Goal: Information Seeking & Learning: Learn about a topic

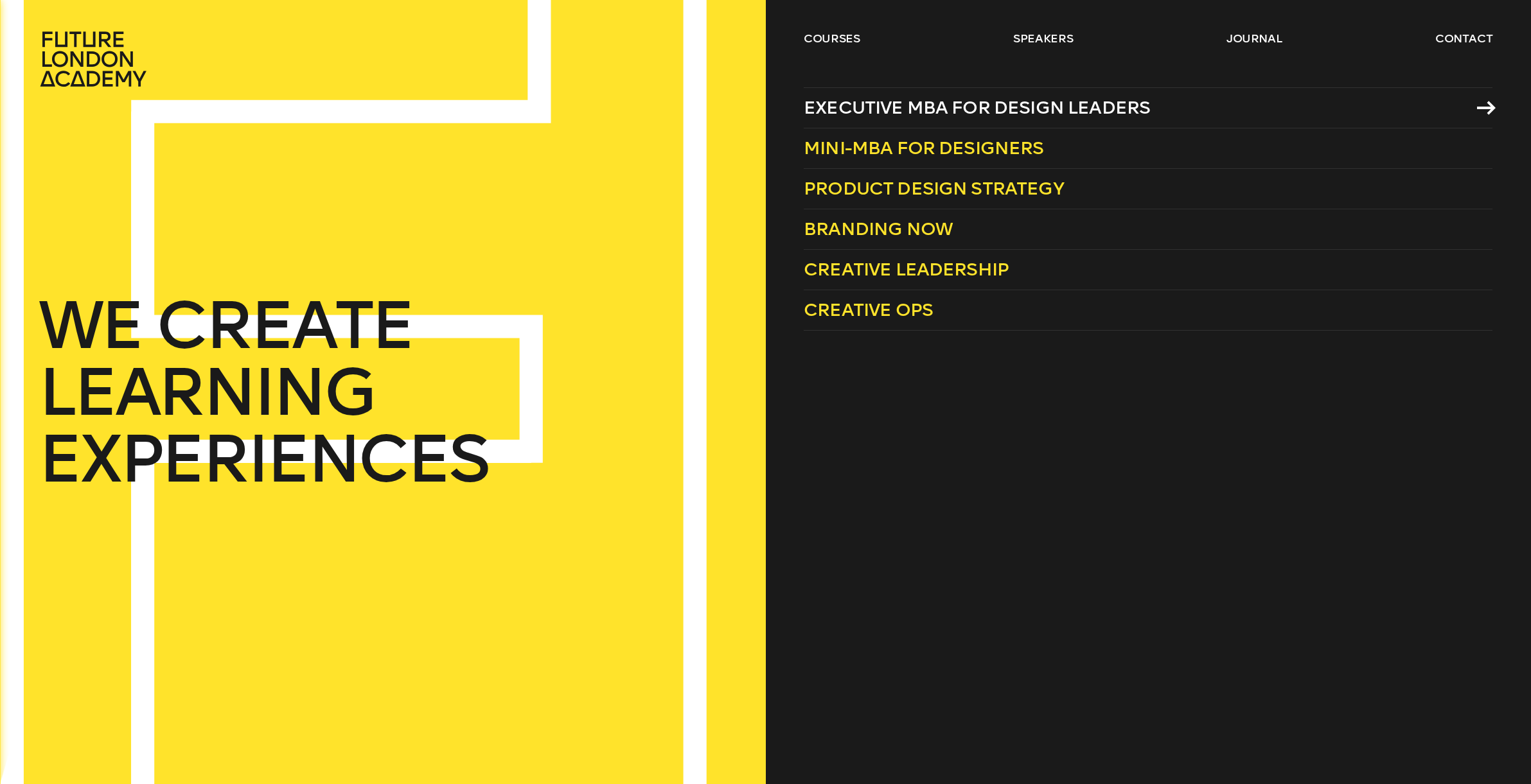
click at [879, 107] on span "Executive MBA for Design Leaders" at bounding box center [977, 107] width 347 height 21
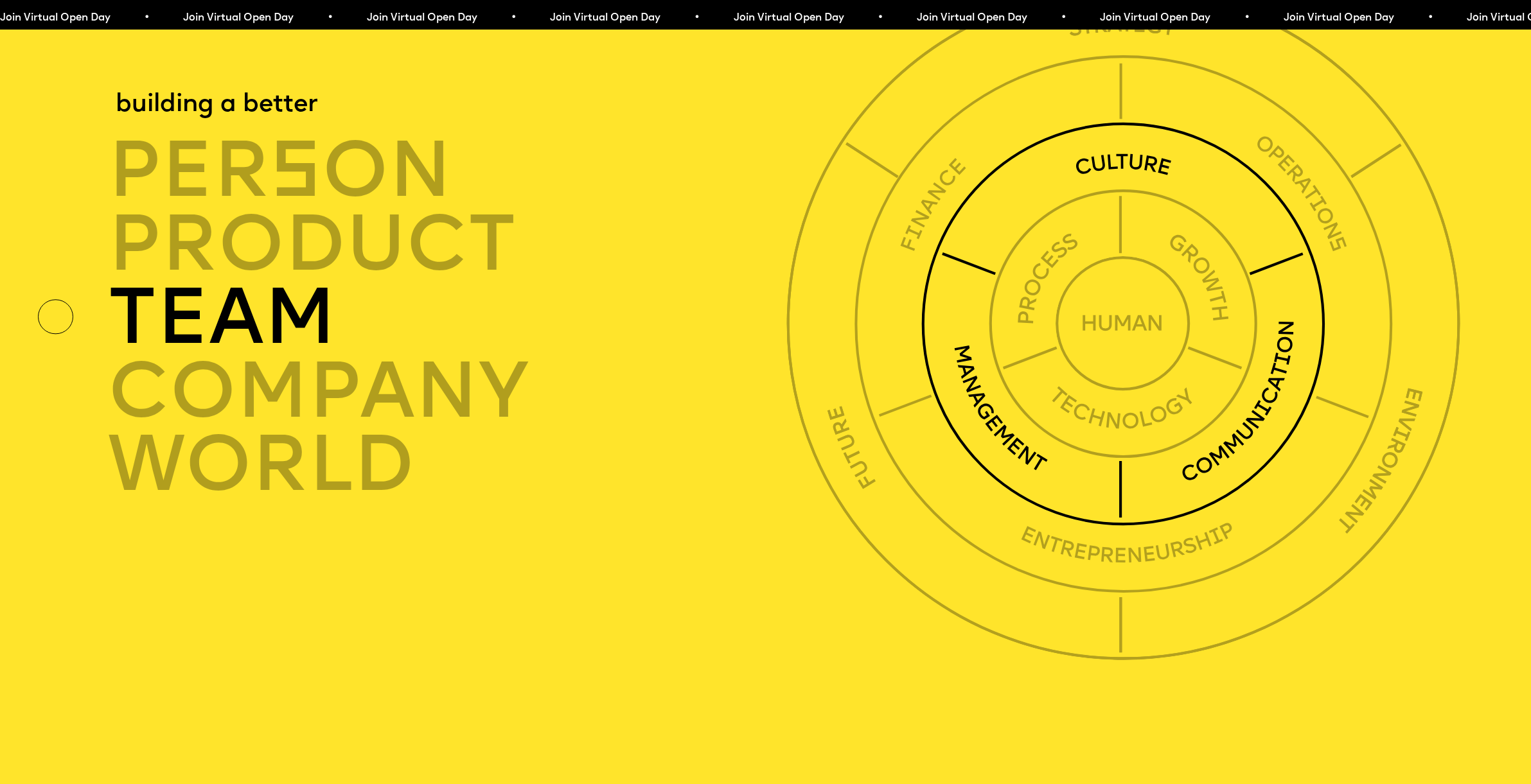
scroll to position [5874, 0]
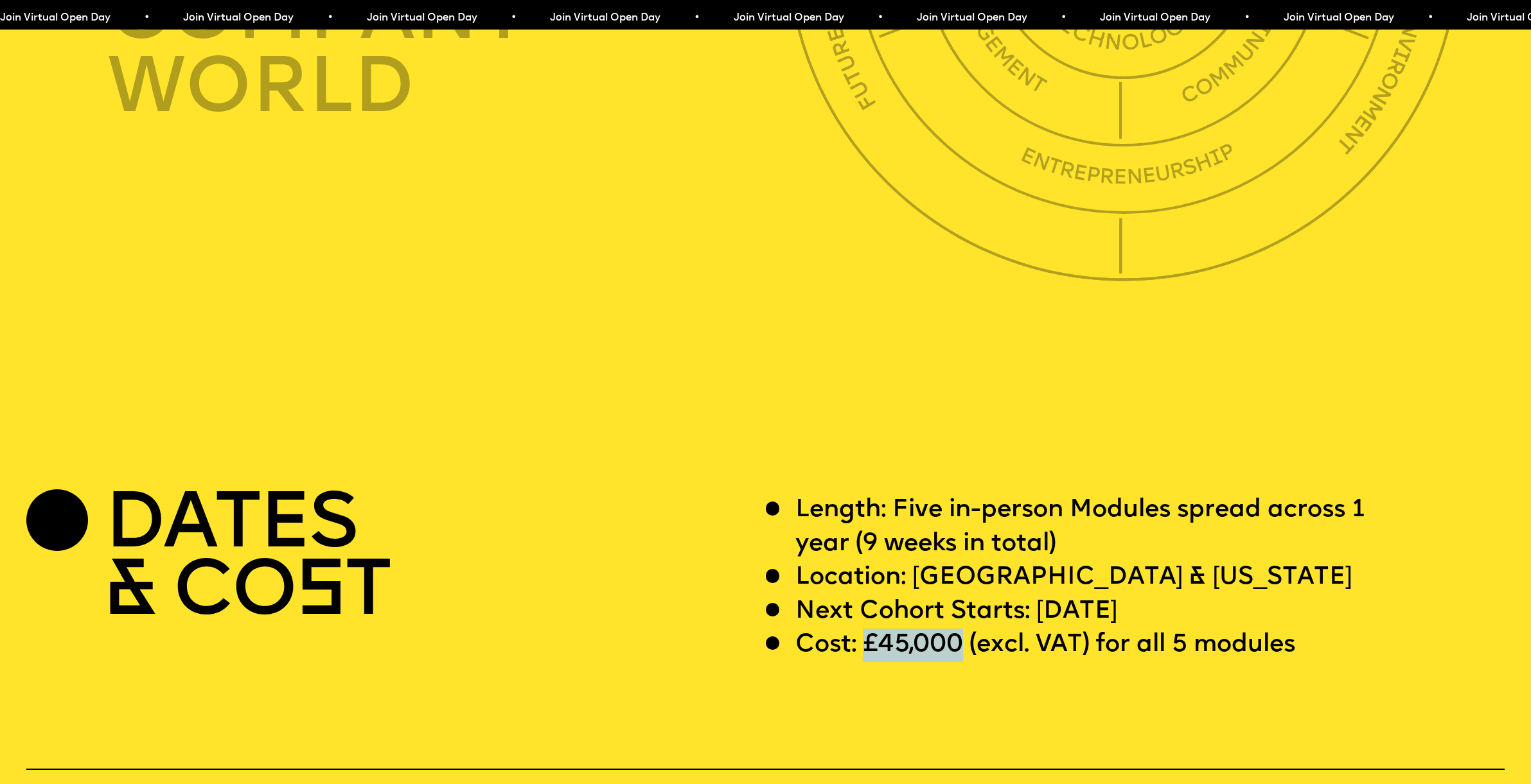
drag, startPoint x: 868, startPoint y: 610, endPoint x: 960, endPoint y: 604, distance: 92.2
click at [960, 629] on p "Cost: £45,000 (excl. VAT) for all 5 modules" at bounding box center [1045, 645] width 500 height 33
copy p "£45,000"
